Goal: Find specific page/section: Find specific page/section

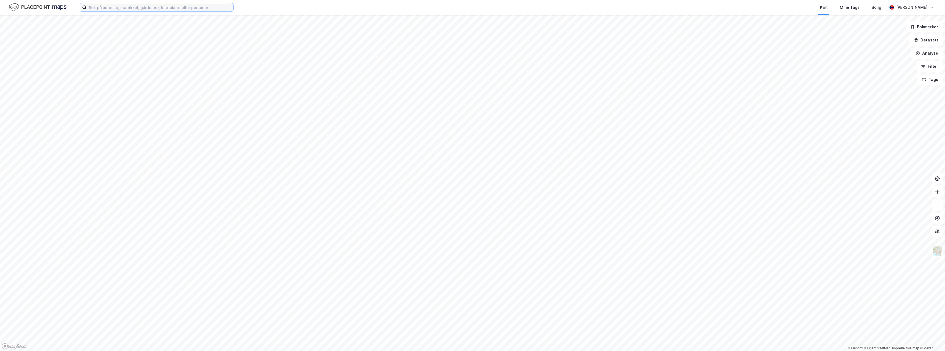
click at [179, 8] on input at bounding box center [160, 7] width 147 height 8
paste input "[STREET_ADDRESS]"
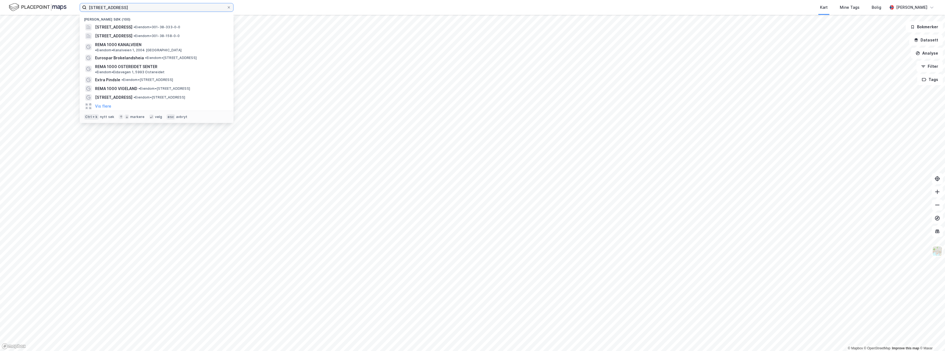
type input "[STREET_ADDRESS]"
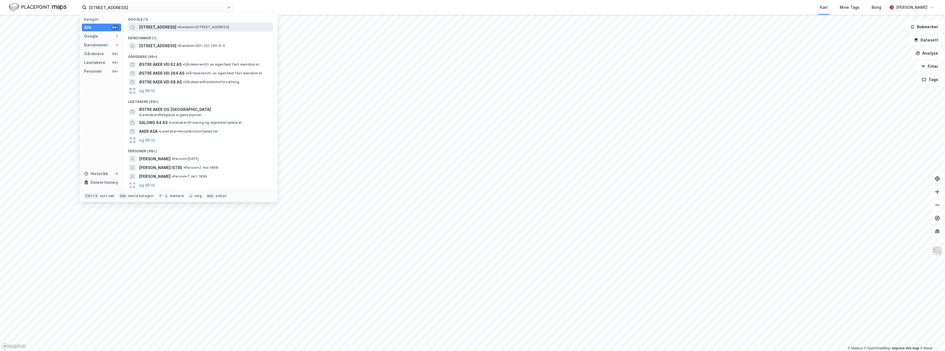
click at [177, 26] on span "• Eiendom • [STREET_ADDRESS]" at bounding box center [203, 27] width 52 height 4
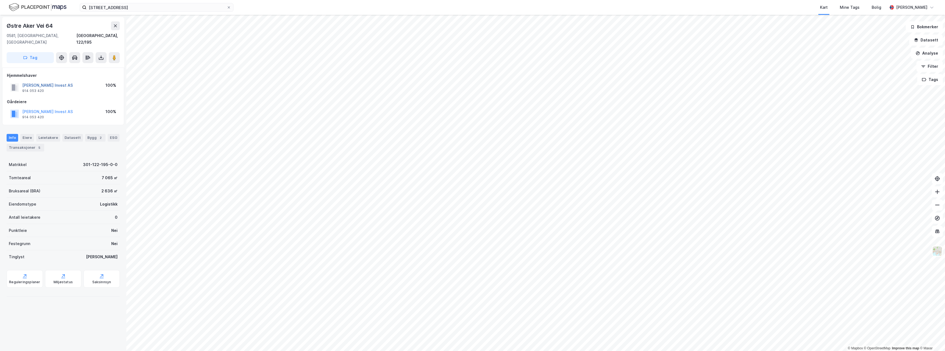
click at [0, 0] on button "[PERSON_NAME] Invest AS" at bounding box center [0, 0] width 0 height 0
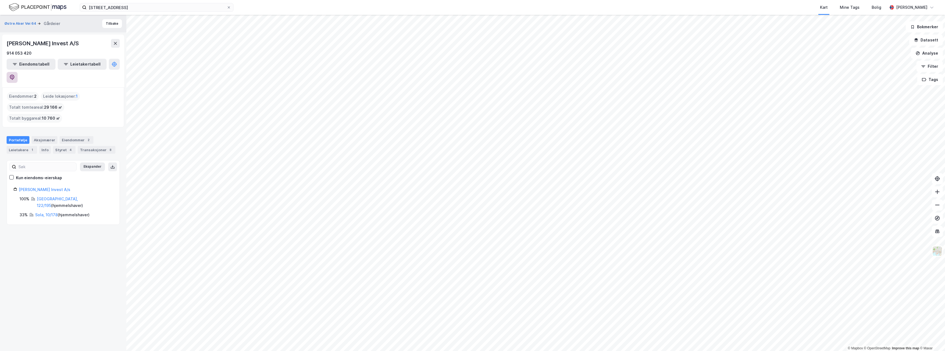
click at [18, 72] on button at bounding box center [12, 77] width 11 height 11
